Goal: Task Accomplishment & Management: Complete application form

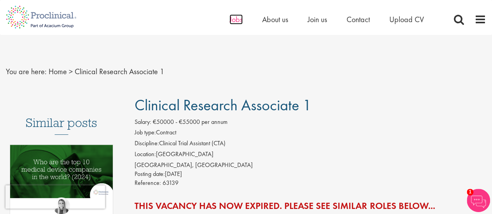
click at [238, 16] on span "Jobs" at bounding box center [236, 19] width 13 height 10
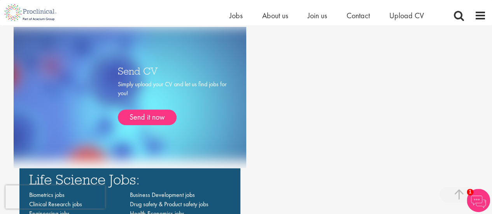
scroll to position [402, 0]
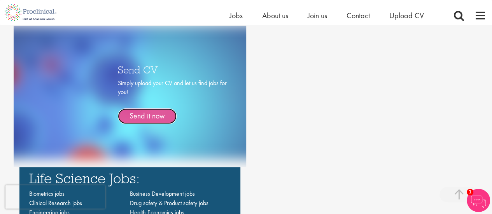
click at [172, 119] on link "Send it now" at bounding box center [147, 117] width 59 height 16
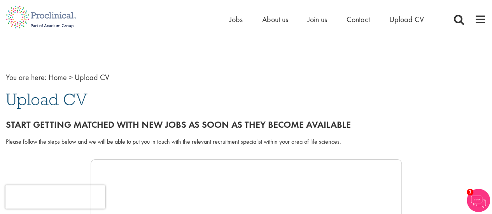
click at [474, 201] on img at bounding box center [478, 200] width 23 height 23
click at [481, 204] on img at bounding box center [478, 200] width 23 height 23
